Goal: Transaction & Acquisition: Download file/media

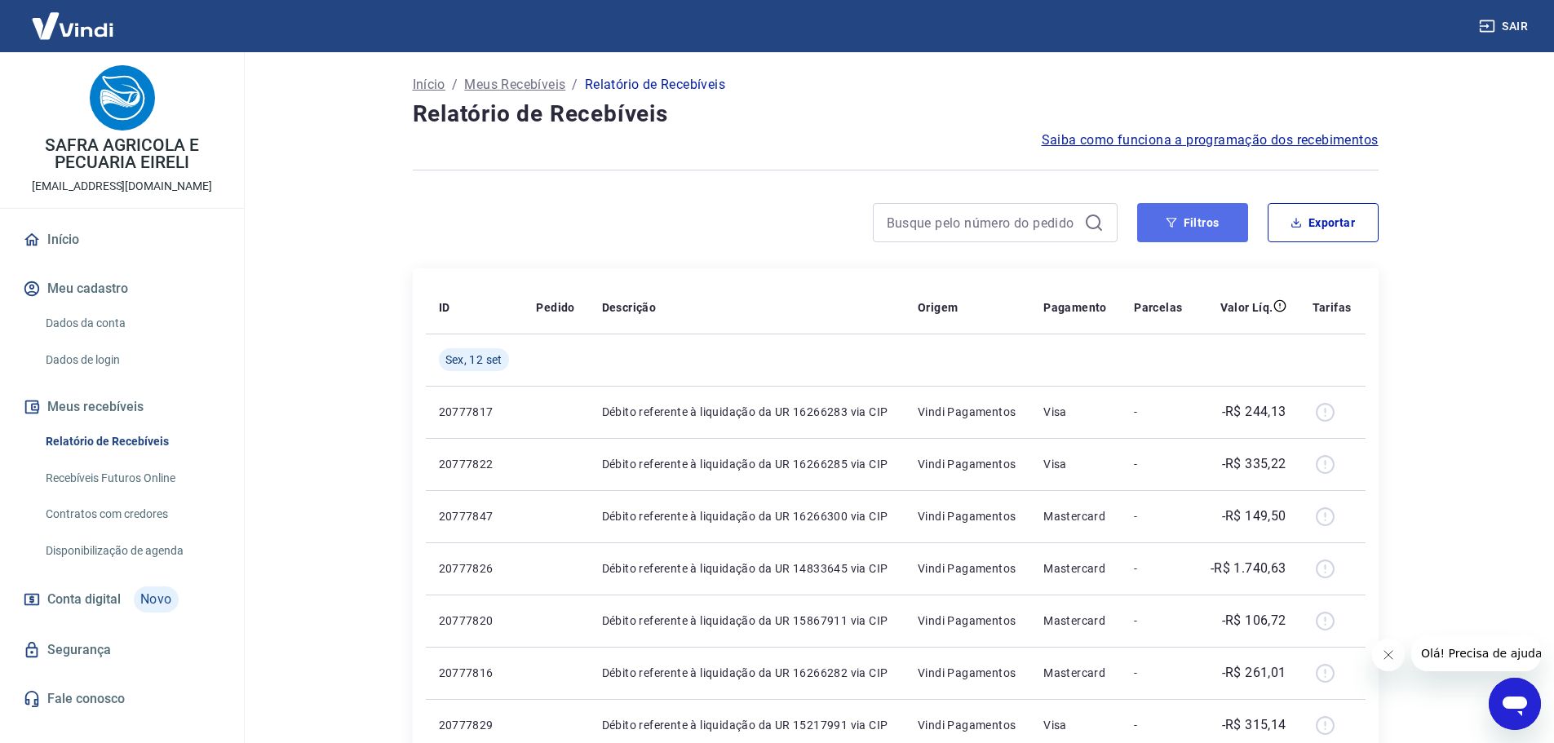
click at [1222, 231] on button "Filtros" at bounding box center [1192, 222] width 111 height 39
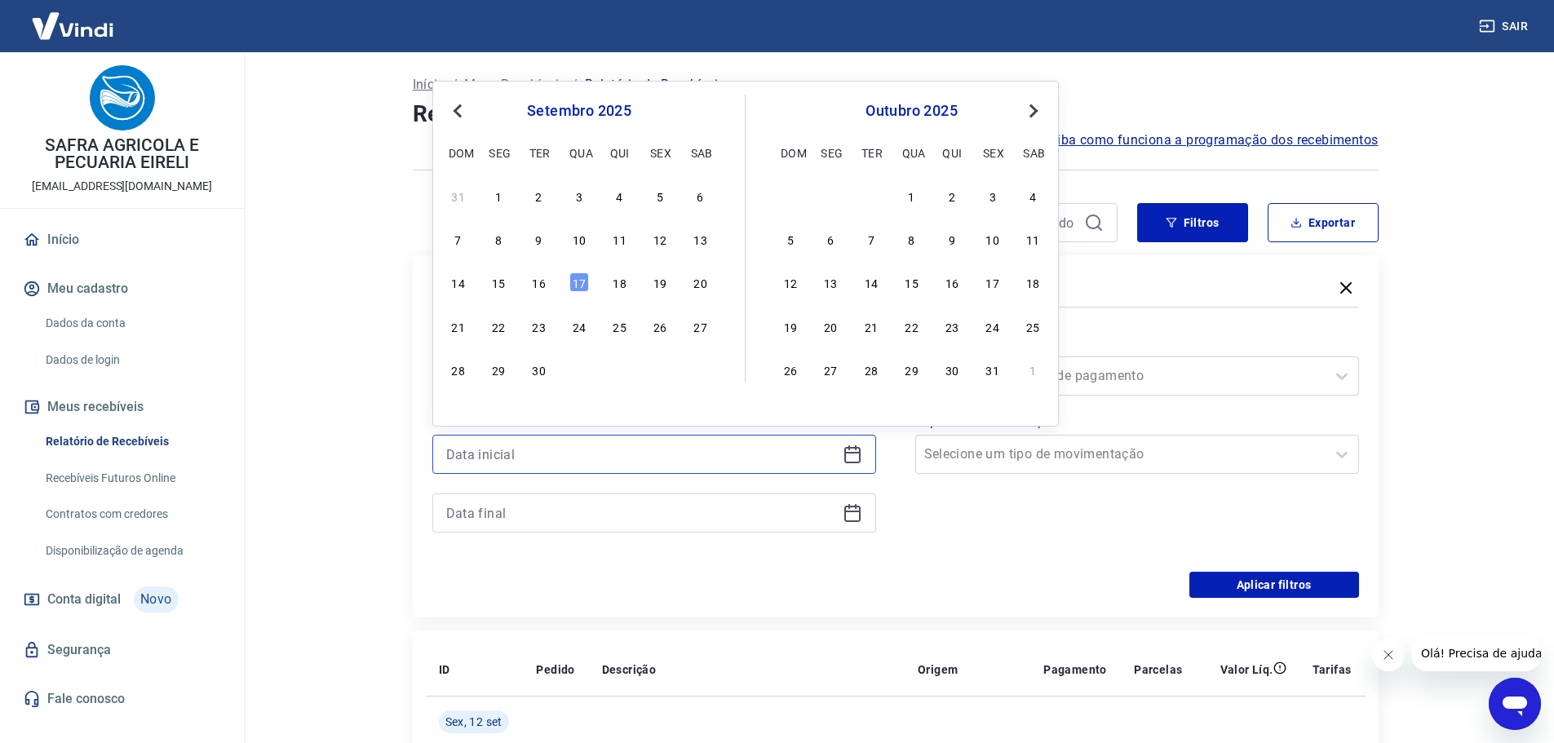
click at [624, 449] on input at bounding box center [641, 454] width 390 height 24
click at [658, 240] on div "12" at bounding box center [660, 239] width 20 height 20
type input "[DATE]"
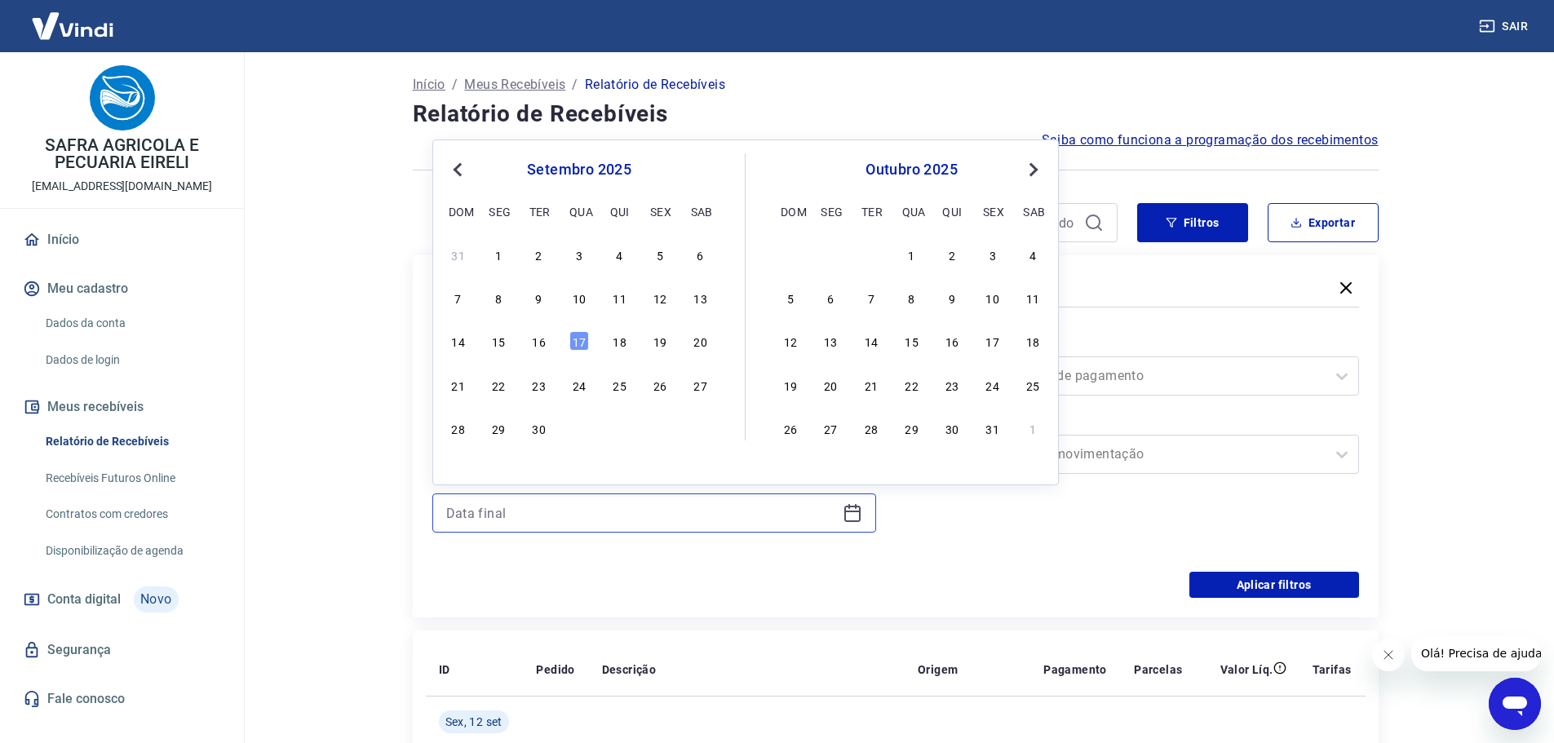
click at [536, 522] on input at bounding box center [641, 513] width 390 height 24
click at [664, 296] on div "12" at bounding box center [660, 298] width 20 height 20
type input "[DATE]"
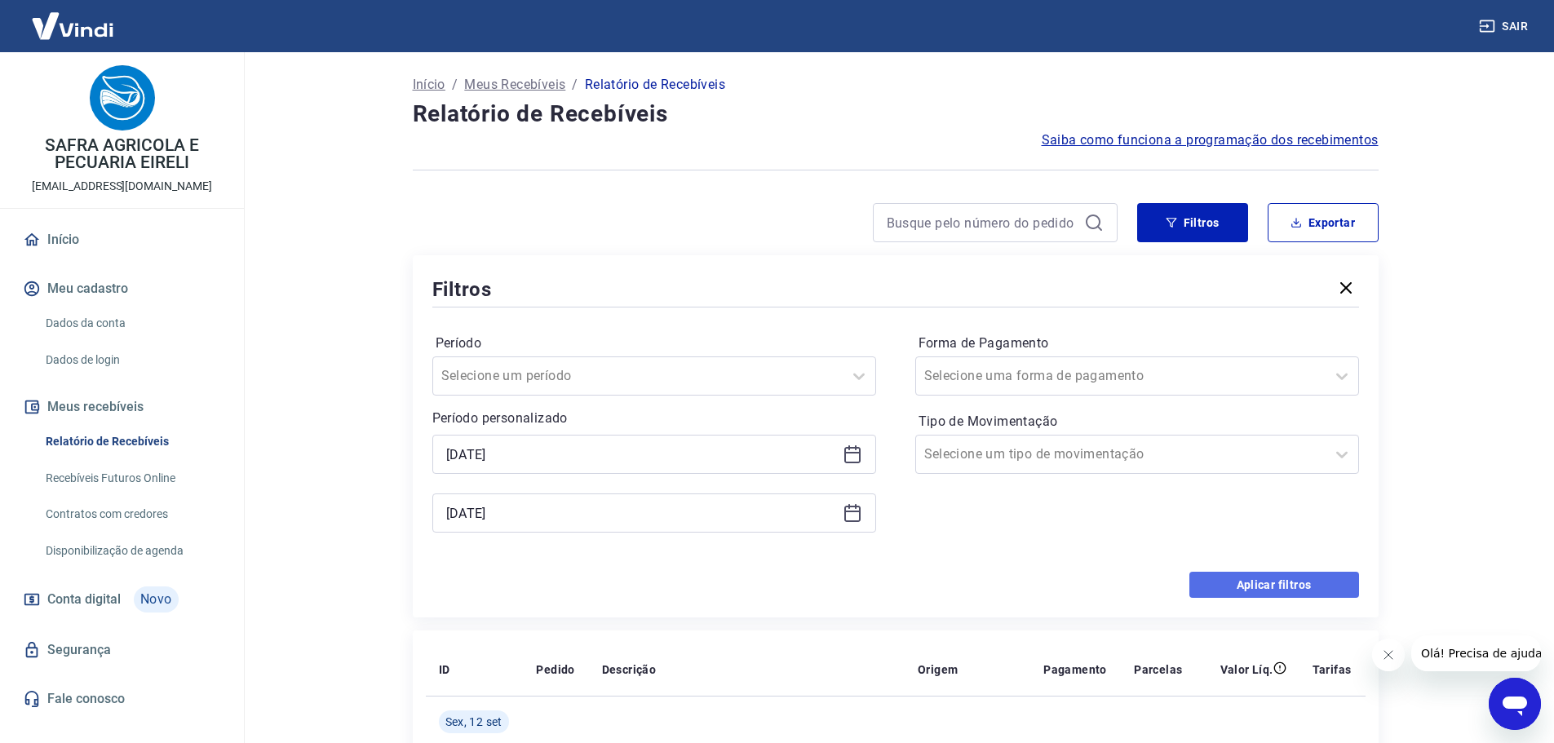
click at [1245, 591] on button "Aplicar filtros" at bounding box center [1274, 585] width 170 height 26
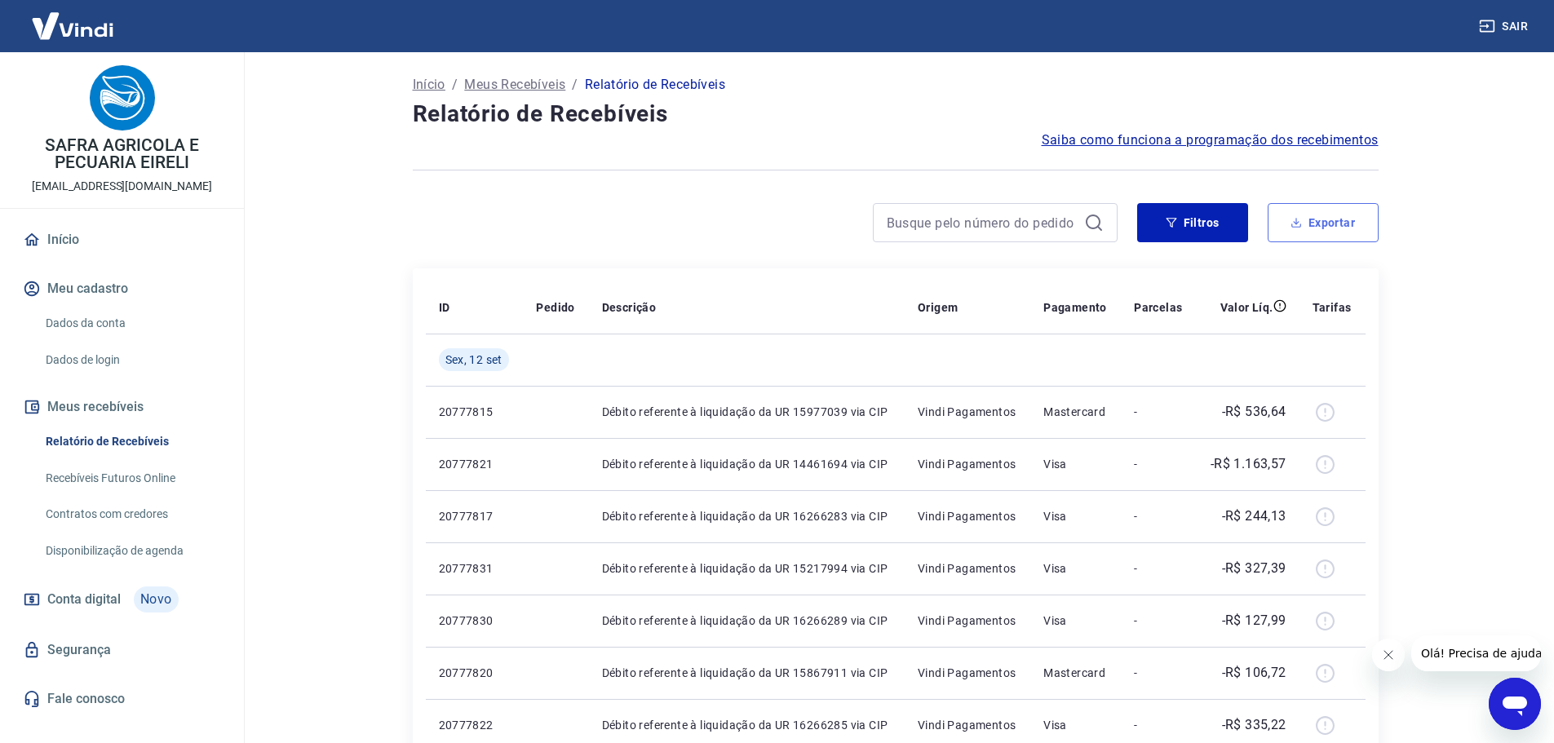
click at [1338, 226] on button "Exportar" at bounding box center [1323, 222] width 111 height 39
type input "[DATE]"
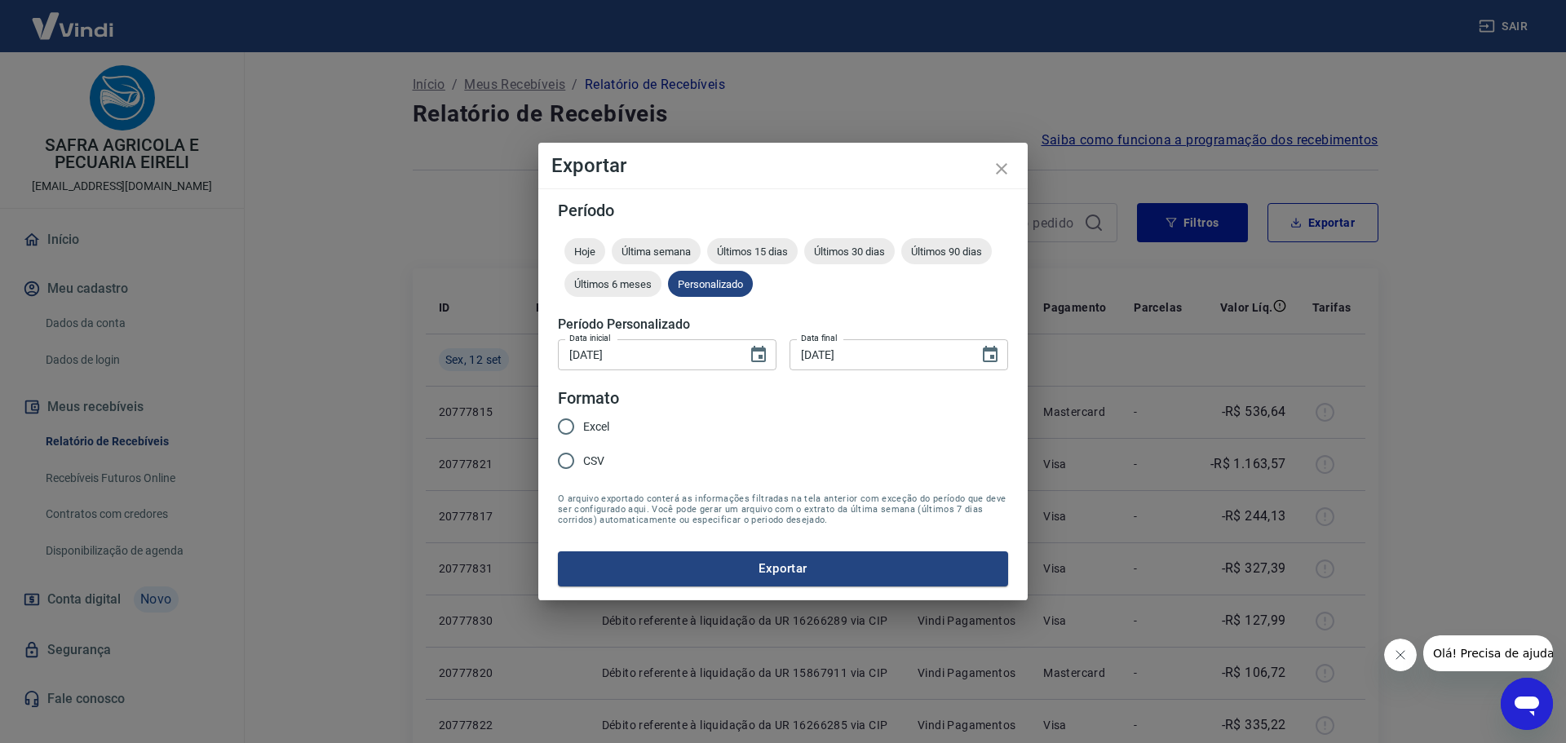
click at [571, 414] on input "Excel" at bounding box center [566, 426] width 34 height 34
radio input "true"
click at [646, 577] on button "Exportar" at bounding box center [783, 568] width 450 height 34
